Goal: Task Accomplishment & Management: Manage account settings

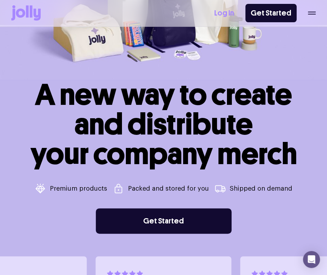
click at [231, 11] on div "Log In Get Started" at bounding box center [264, 13] width 101 height 18
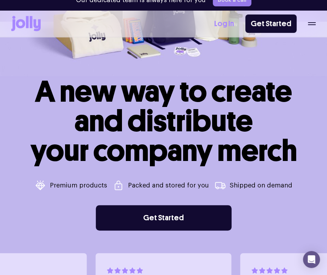
scroll to position [127, 0]
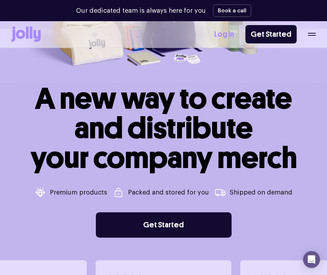
click at [232, 32] on link "Log In" at bounding box center [224, 35] width 20 height 12
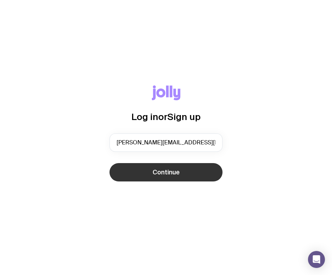
click at [164, 176] on span "Continue" at bounding box center [166, 172] width 27 height 8
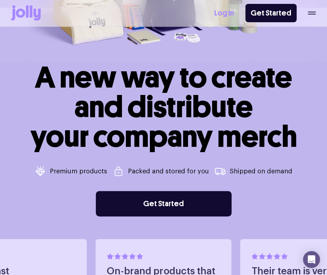
click at [225, 11] on link "Log In" at bounding box center [224, 13] width 20 height 12
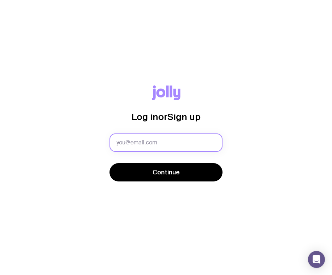
click at [134, 151] on input "text" at bounding box center [166, 143] width 113 height 18
type input "[PERSON_NAME][EMAIL_ADDRESS][DOMAIN_NAME]"
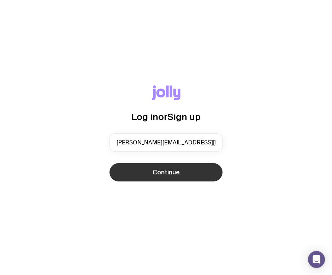
click at [169, 174] on span "Continue" at bounding box center [166, 172] width 27 height 8
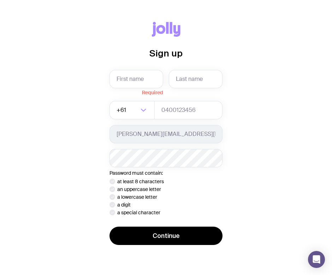
click at [279, 101] on div "Sign up Required +61 Loading... sara@outsized.com Password must contain: at lea…" at bounding box center [166, 138] width 310 height 232
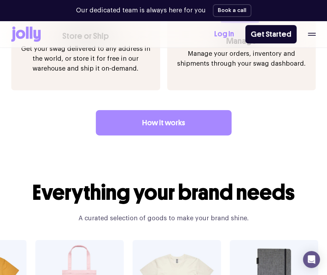
scroll to position [962, 0]
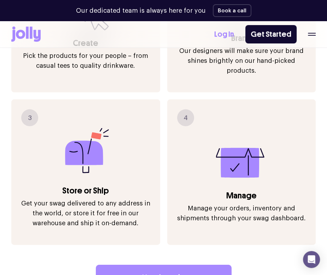
scroll to position [750, 0]
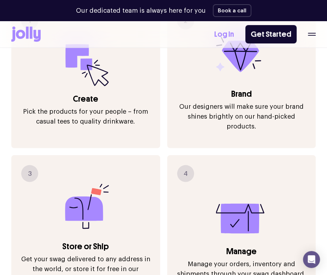
click at [313, 31] on div "Log In Get Started" at bounding box center [264, 34] width 101 height 18
click at [313, 38] on div "Log In Get Started" at bounding box center [264, 34] width 101 height 18
click at [313, 35] on icon "button" at bounding box center [312, 34] width 8 height 3
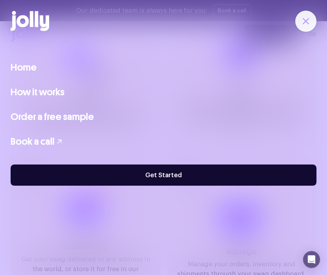
drag, startPoint x: 299, startPoint y: 17, endPoint x: 302, endPoint y: 22, distance: 5.7
click at [300, 17] on button "button" at bounding box center [305, 21] width 21 height 21
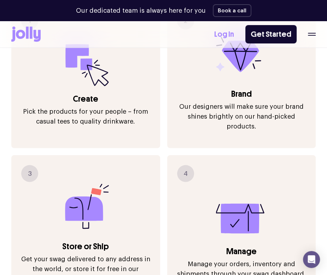
click at [234, 32] on link "Log In" at bounding box center [224, 35] width 20 height 12
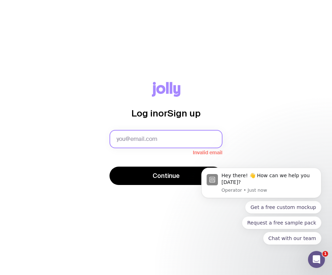
click at [157, 137] on input "text" at bounding box center [166, 139] width 113 height 18
type input "[PERSON_NAME][EMAIL_ADDRESS][DOMAIN_NAME]"
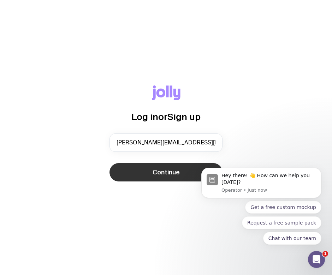
click at [192, 173] on button "Continue" at bounding box center [166, 172] width 113 height 18
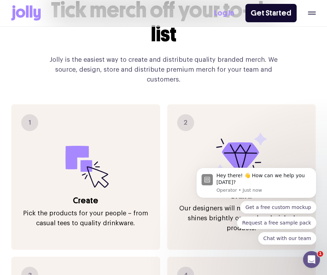
scroll to position [707, 0]
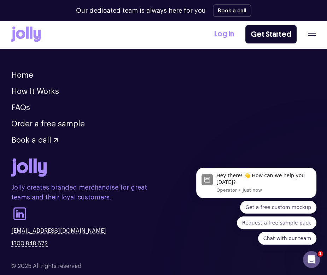
drag, startPoint x: 328, startPoint y: 105, endPoint x: 5, endPoint y: 5, distance: 338.1
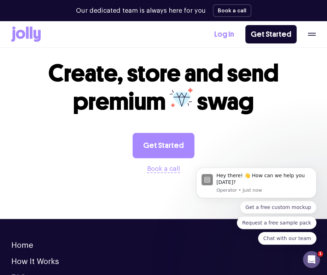
scroll to position [1977, 0]
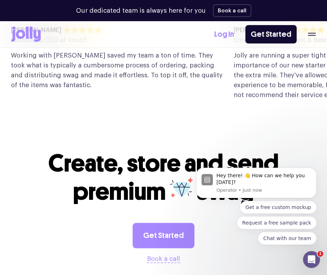
click at [230, 35] on link "Log In" at bounding box center [224, 35] width 20 height 12
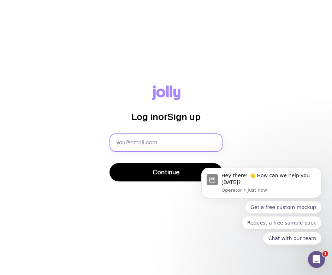
click at [129, 141] on input "text" at bounding box center [166, 143] width 113 height 18
type input "[PERSON_NAME][EMAIL_ADDRESS][DOMAIN_NAME]"
click at [110, 163] on button "Continue" at bounding box center [166, 172] width 113 height 18
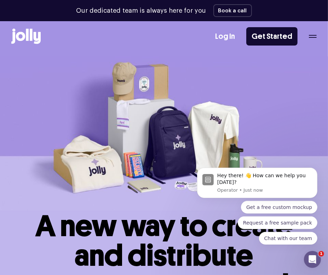
click at [227, 35] on link "Log In" at bounding box center [225, 37] width 20 height 12
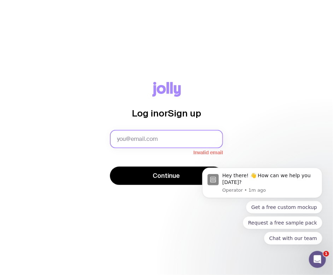
drag, startPoint x: 0, startPoint y: 13, endPoint x: 148, endPoint y: 138, distance: 194.0
click at [148, 138] on input "text" at bounding box center [166, 139] width 113 height 18
type input "sara@outsized.com"
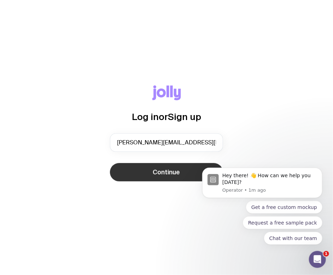
click at [148, 169] on button "Continue" at bounding box center [166, 172] width 113 height 18
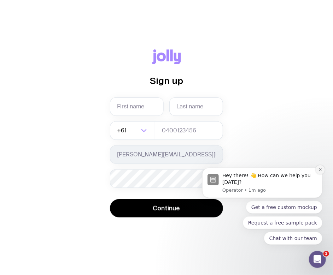
click at [319, 169] on icon "Dismiss notification" at bounding box center [320, 170] width 4 height 4
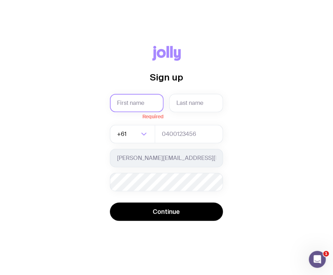
drag, startPoint x: 144, startPoint y: 107, endPoint x: 148, endPoint y: 112, distance: 6.3
click at [144, 107] on input "text" at bounding box center [137, 103] width 54 height 18
click at [281, 164] on div "Sign up Required +61 Loading... sara@outsized.com Password must contain: at lea…" at bounding box center [166, 138] width 310 height 184
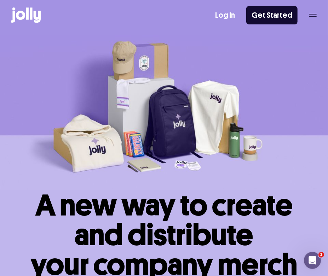
click at [219, 16] on div "How it works Order a free sample Log In Get Started" at bounding box center [163, 15] width 305 height 30
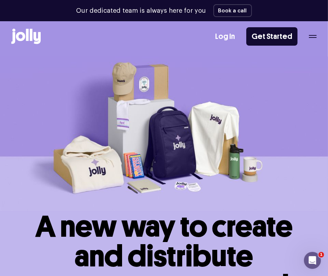
click at [227, 35] on link "Log In" at bounding box center [225, 37] width 20 height 12
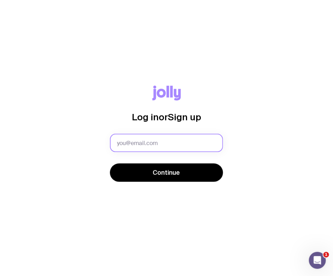
click at [160, 144] on input "text" at bounding box center [166, 143] width 113 height 18
type input "[PERSON_NAME][EMAIL_ADDRESS][DOMAIN_NAME]"
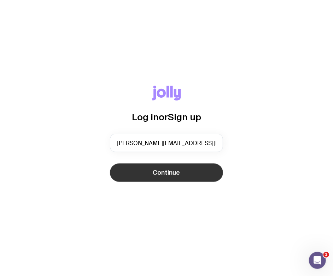
click at [176, 172] on span "Continue" at bounding box center [166, 172] width 27 height 8
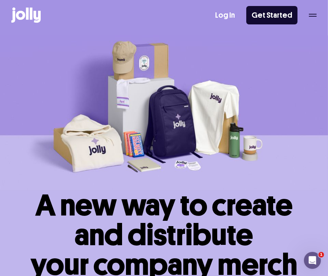
click at [235, 16] on link "Log In" at bounding box center [225, 16] width 20 height 12
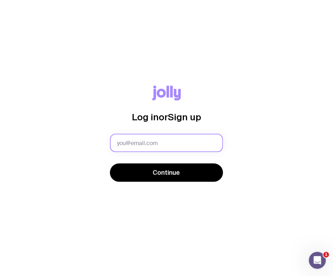
click at [126, 141] on input "text" at bounding box center [166, 143] width 113 height 18
type input "farah"
click at [142, 142] on input "text" at bounding box center [166, 143] width 113 height 18
click at [147, 143] on input "[EMAIL_ADDRESS][DOMAIN_NAME]" at bounding box center [166, 143] width 113 height 18
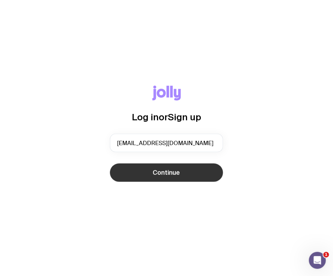
type input "[EMAIL_ADDRESS][DOMAIN_NAME]"
click at [173, 176] on span "Continue" at bounding box center [166, 172] width 27 height 8
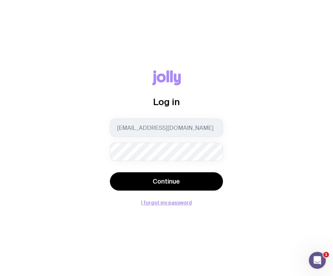
click at [239, 82] on div "Log in [EMAIL_ADDRESS][DOMAIN_NAME] Continue I forgot my password" at bounding box center [166, 137] width 310 height 135
